Goal: Information Seeking & Learning: Learn about a topic

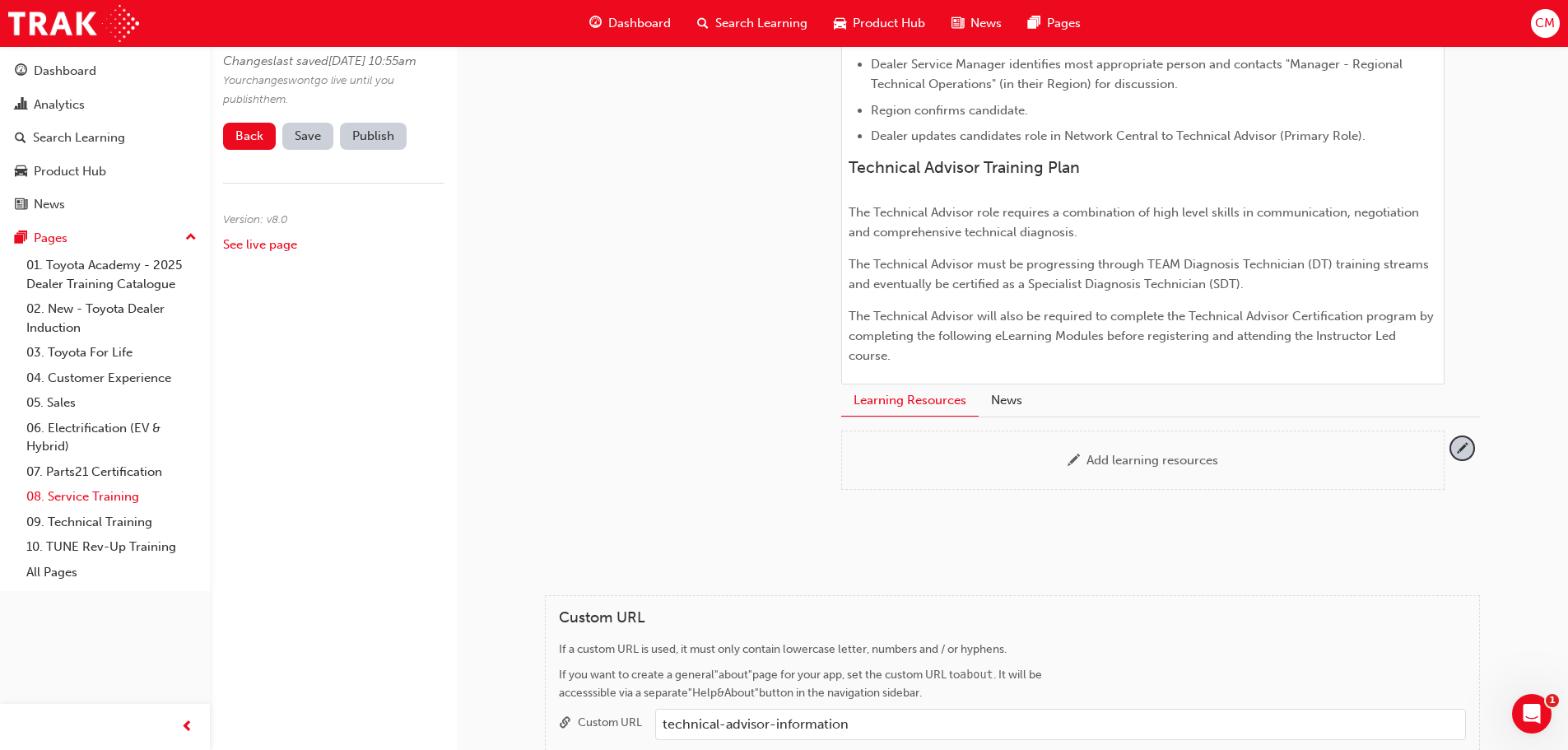
click at [70, 498] on link "08. Service Training" at bounding box center [111, 497] width 184 height 26
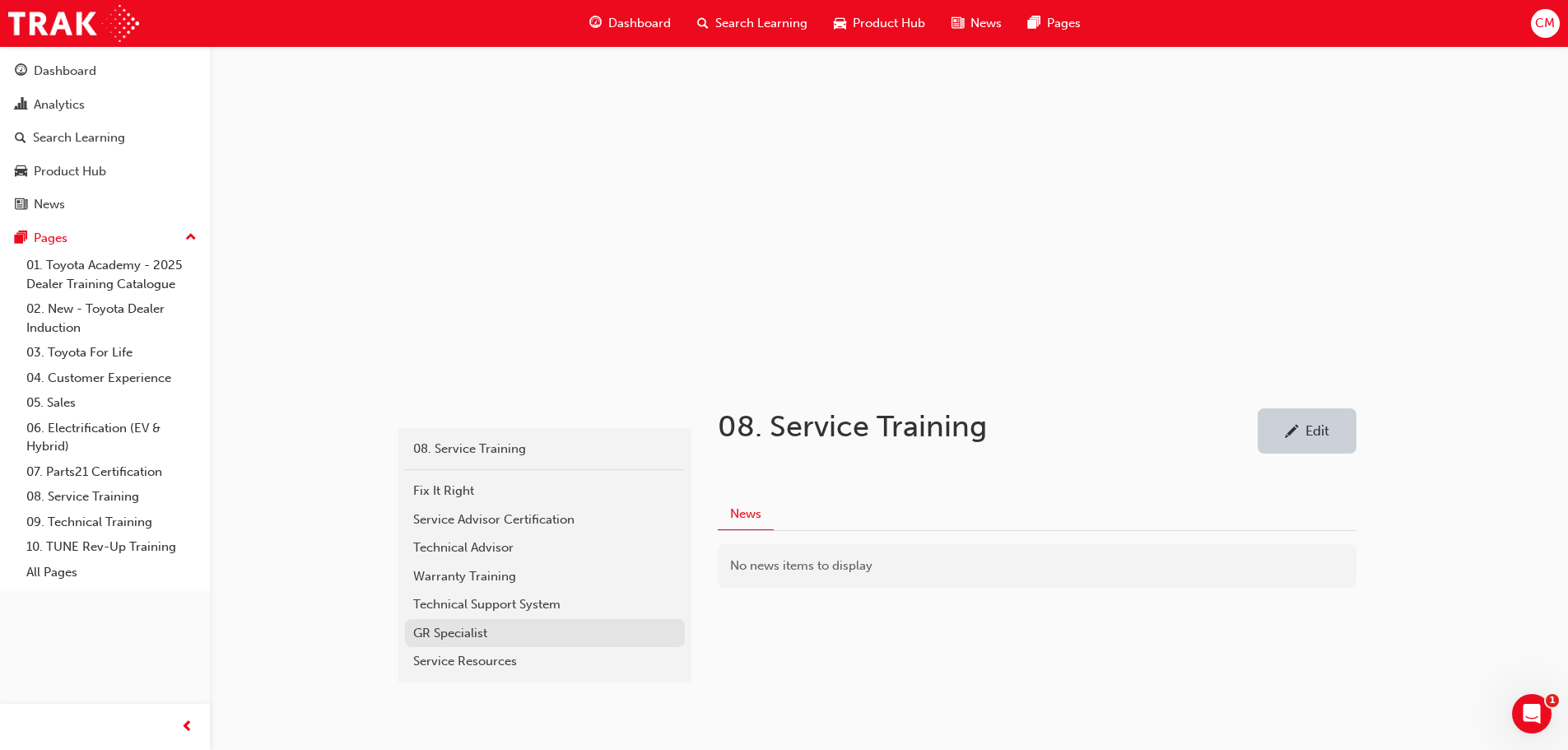
click at [436, 634] on div "GR Specialist" at bounding box center [545, 633] width 263 height 19
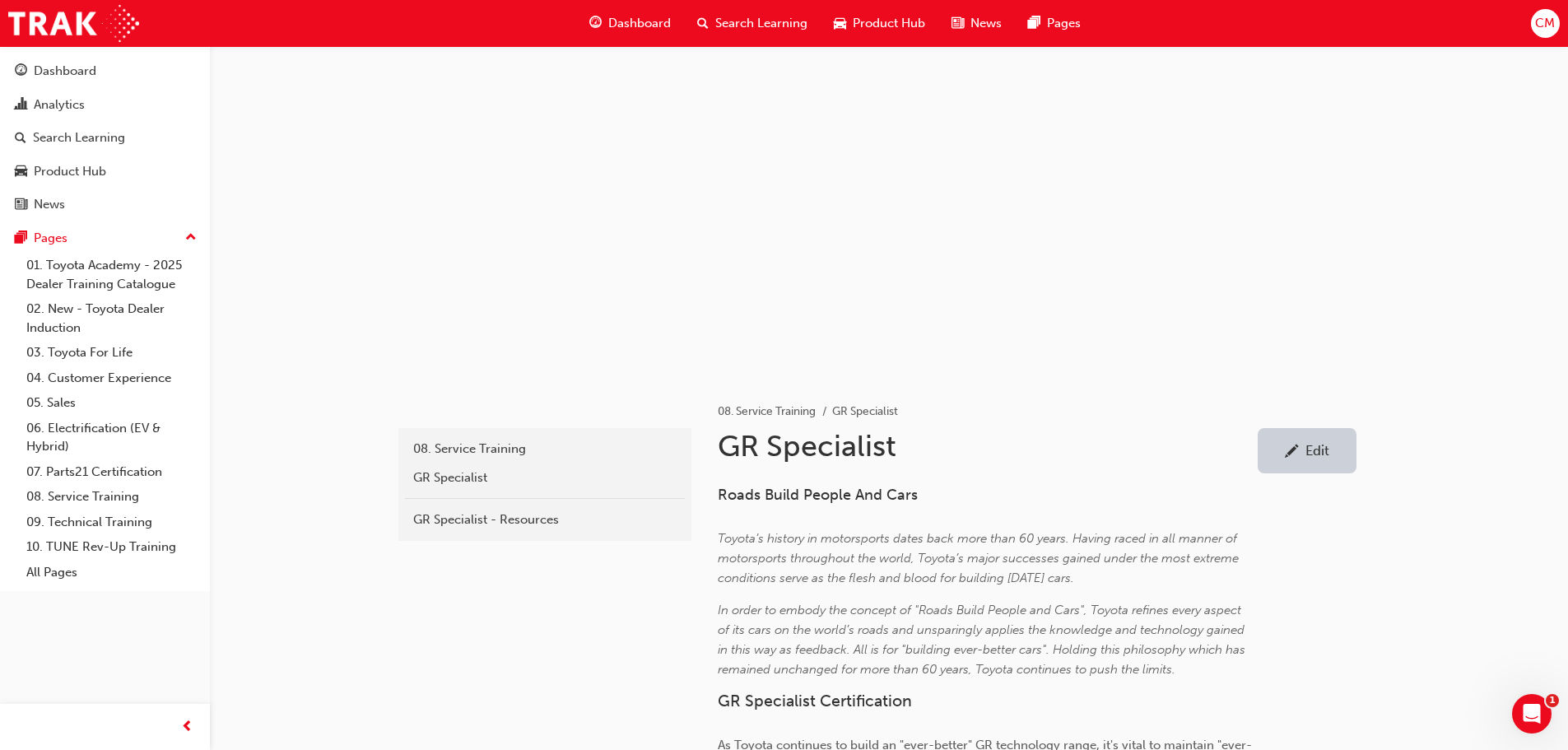
click at [732, 22] on span "Search Learning" at bounding box center [761, 23] width 92 height 19
